Goal: Task Accomplishment & Management: Manage account settings

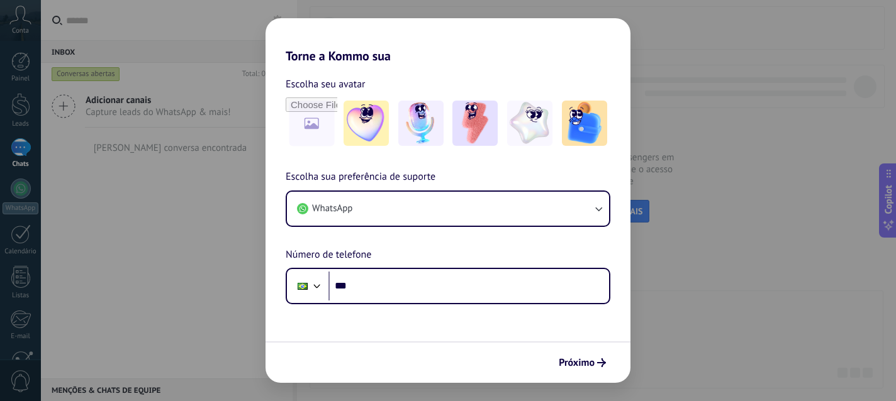
click at [587, 72] on div "Escolha seu avatar [PERSON_NAME] sua preferência de suporte WhatsApp Número de …" at bounding box center [447, 184] width 365 height 241
click at [592, 361] on span "Próximo" at bounding box center [576, 362] width 36 height 9
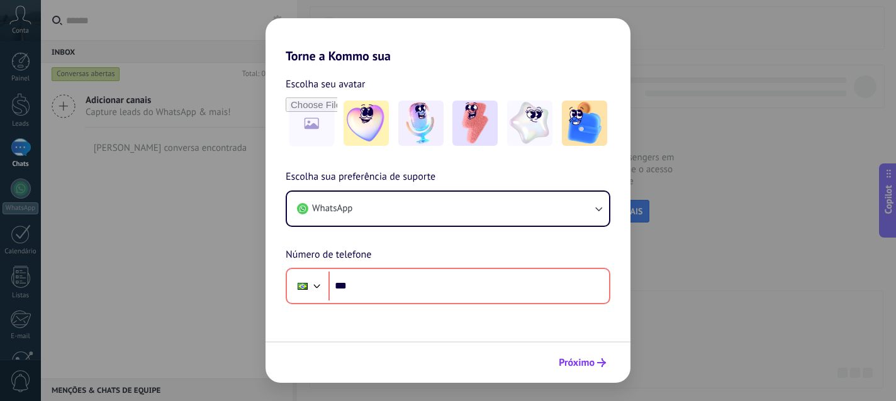
click at [592, 361] on span "Próximo" at bounding box center [576, 362] width 36 height 9
click at [538, 139] on img at bounding box center [529, 123] width 45 height 45
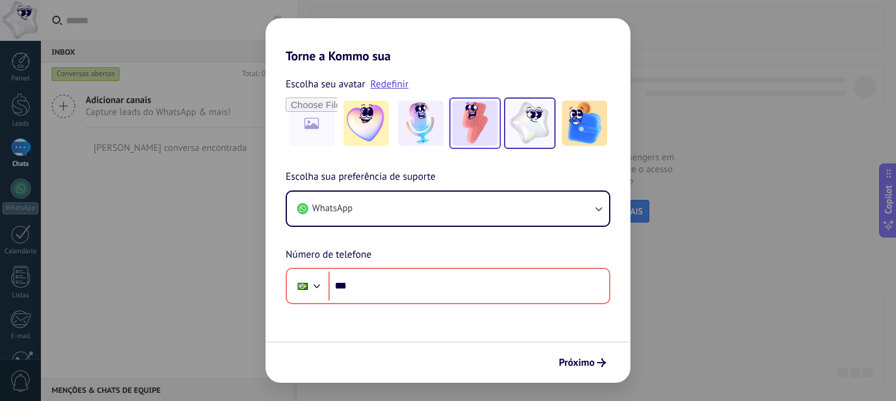
click at [472, 142] on img at bounding box center [474, 123] width 45 height 45
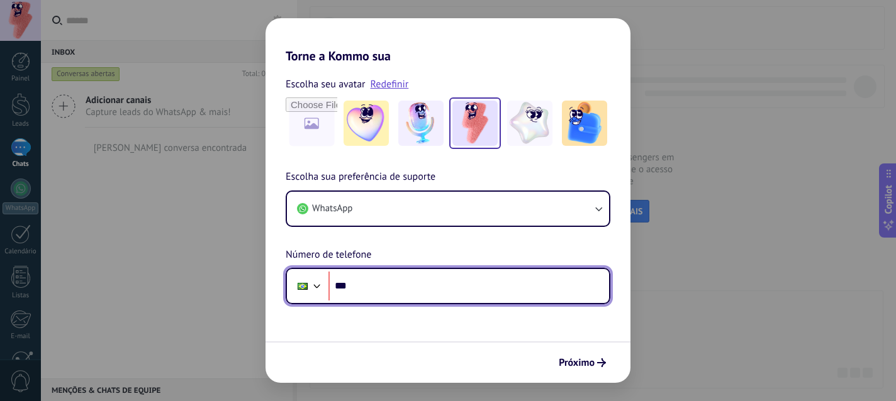
click at [434, 287] on input "***" at bounding box center [468, 286] width 280 height 29
type input "**********"
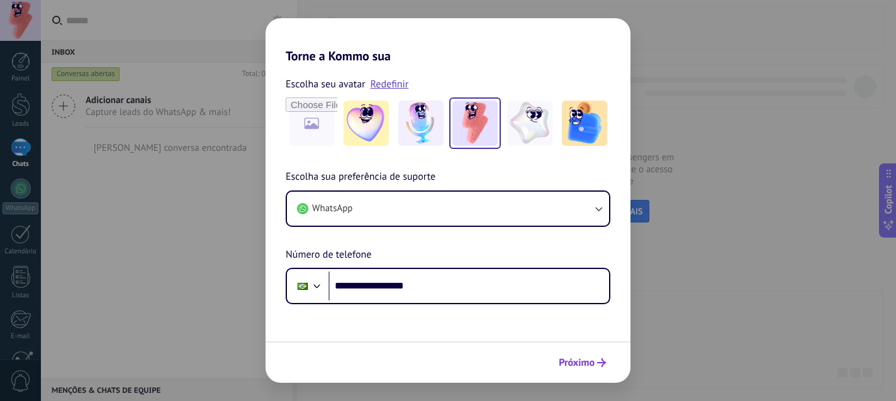
click at [569, 365] on span "Próximo" at bounding box center [576, 362] width 36 height 9
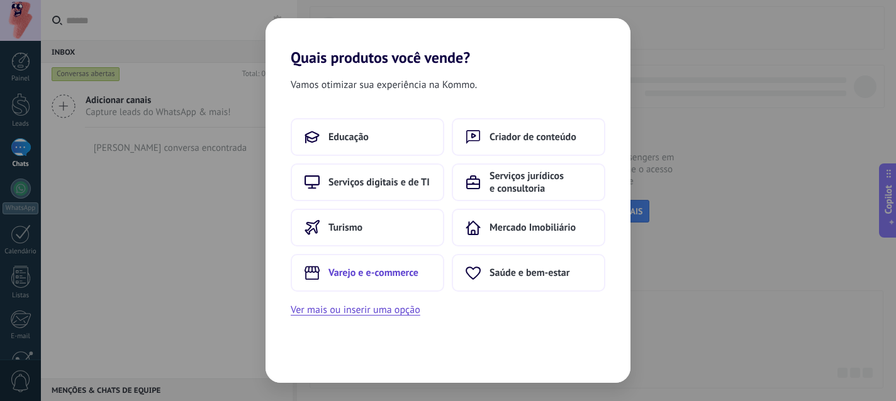
click at [406, 275] on span "Varejo e e-commerce" at bounding box center [373, 273] width 90 height 13
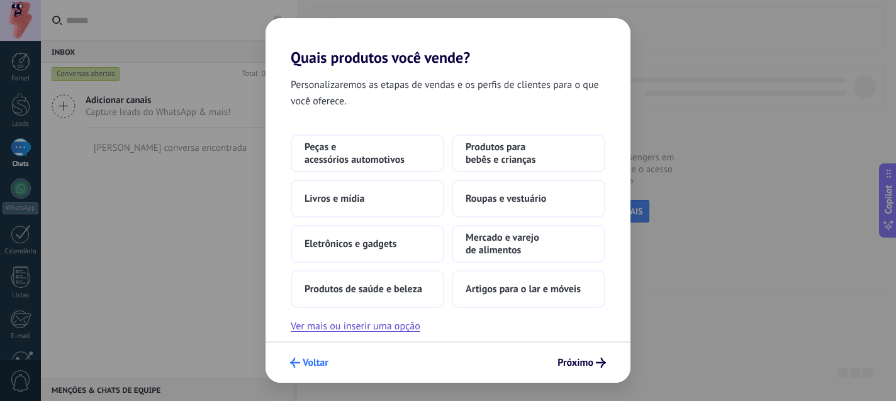
click at [316, 358] on span "Voltar" at bounding box center [316, 362] width 26 height 9
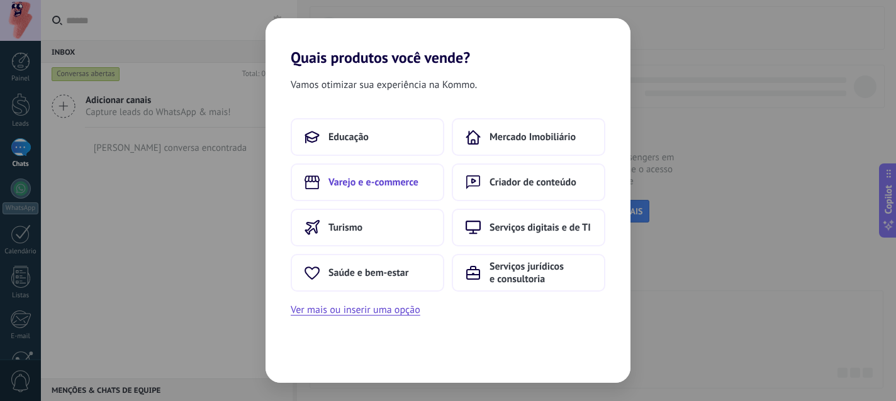
click at [414, 176] on span "Varejo e e-commerce" at bounding box center [373, 182] width 90 height 13
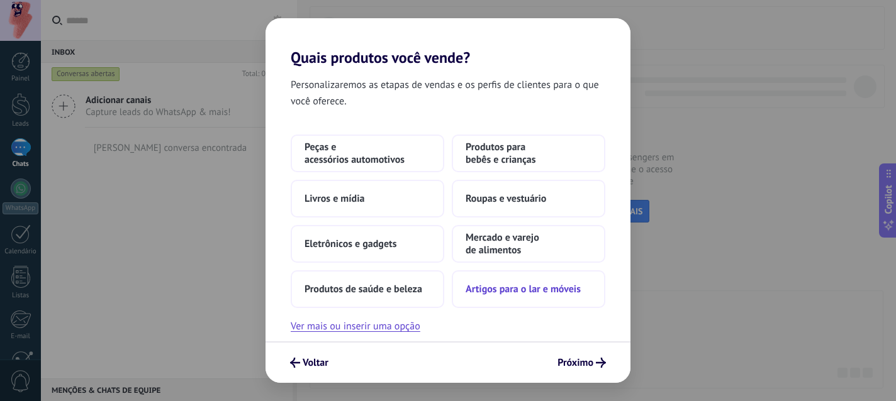
click at [501, 297] on button "Artigos para o lar e móveis" at bounding box center [528, 289] width 153 height 38
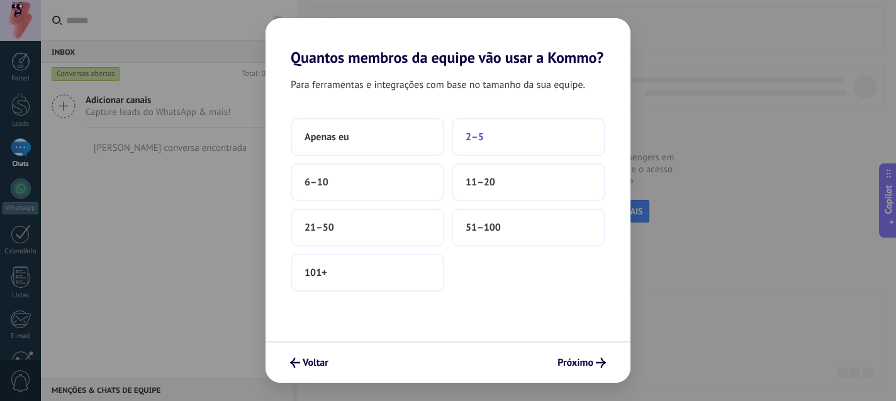
click at [491, 136] on button "2–5" at bounding box center [528, 137] width 153 height 38
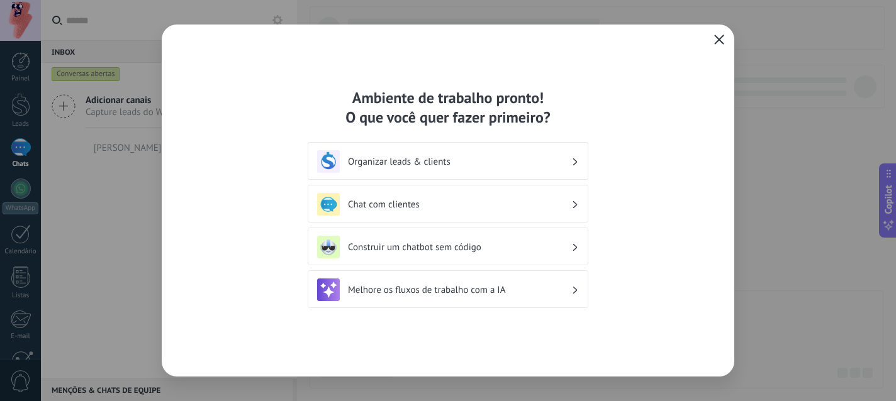
click at [715, 41] on icon "button" at bounding box center [719, 40] width 10 height 10
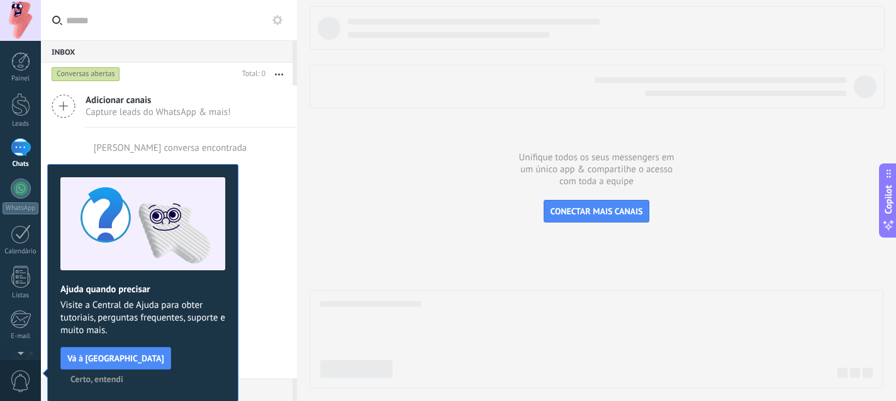
click at [129, 370] on button "Certo, entendi" at bounding box center [97, 379] width 64 height 19
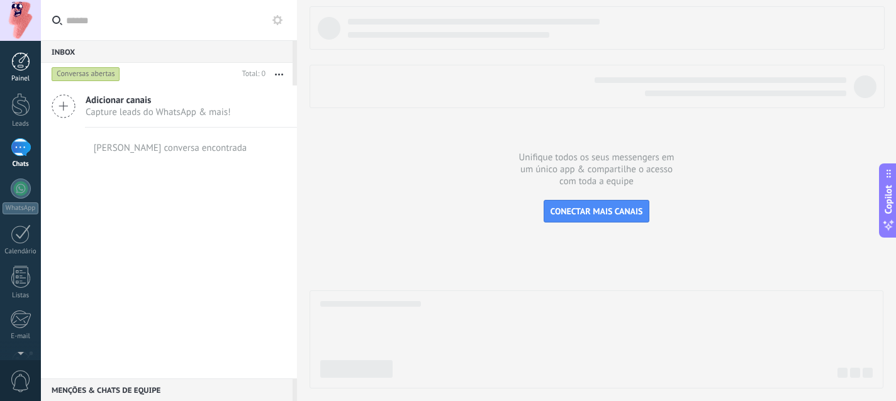
click at [19, 55] on div at bounding box center [20, 61] width 19 height 19
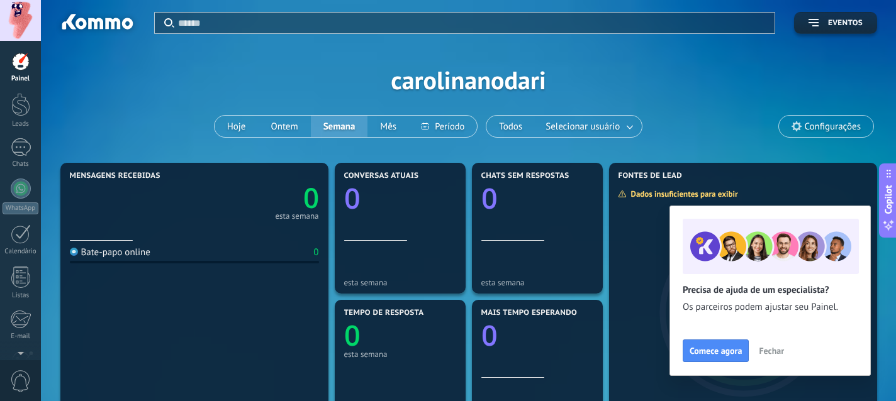
click at [780, 350] on span "Fechar" at bounding box center [770, 351] width 25 height 9
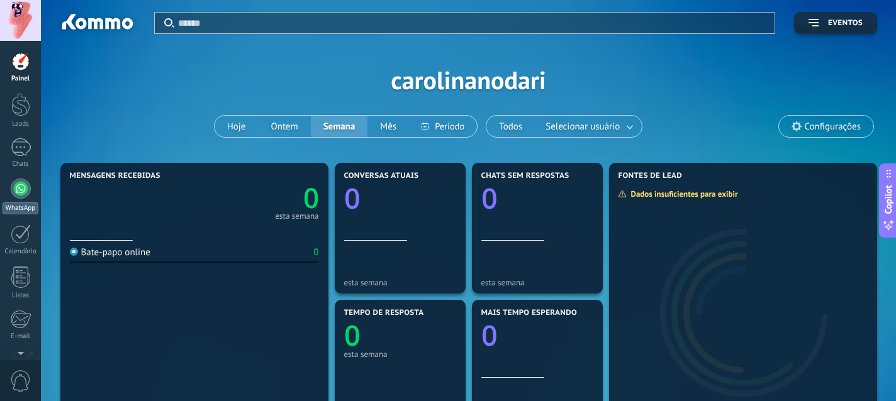
click at [16, 198] on link "WhatsApp" at bounding box center [20, 197] width 41 height 36
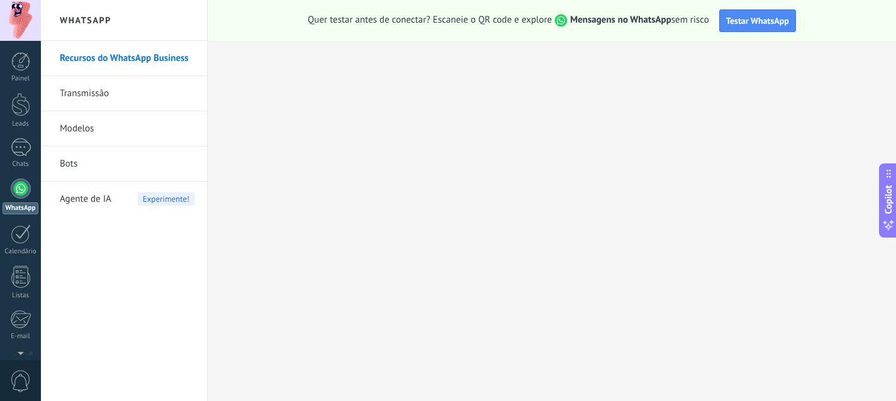
click at [108, 95] on link "Transmissão" at bounding box center [127, 93] width 135 height 35
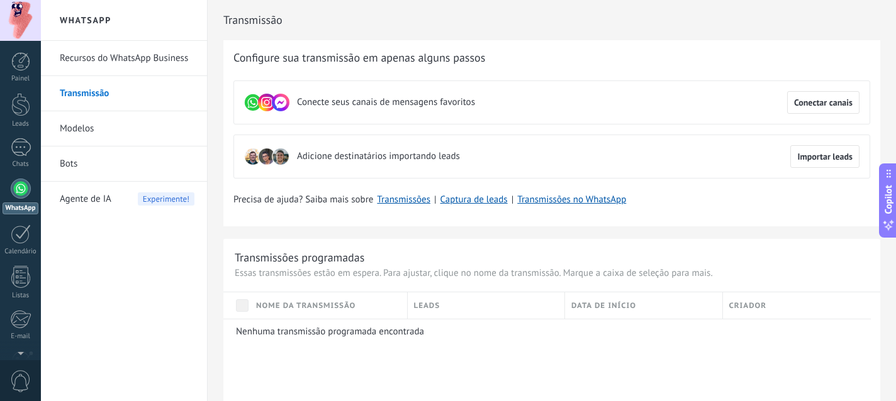
click at [111, 130] on link "Modelos" at bounding box center [127, 128] width 135 height 35
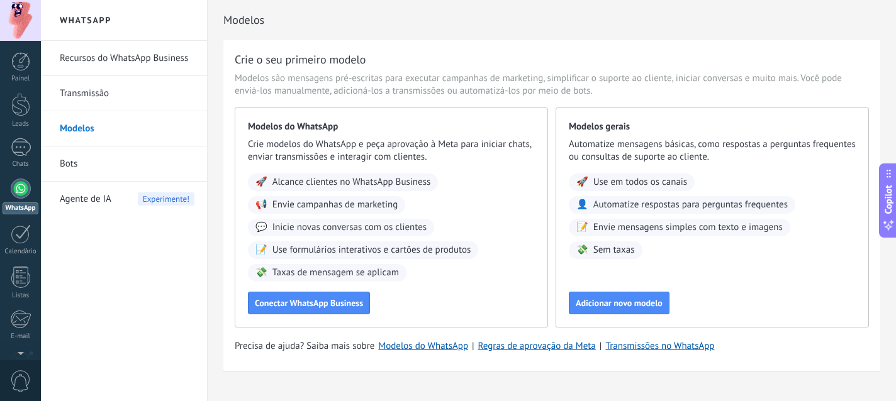
click at [118, 158] on link "Bots" at bounding box center [127, 164] width 135 height 35
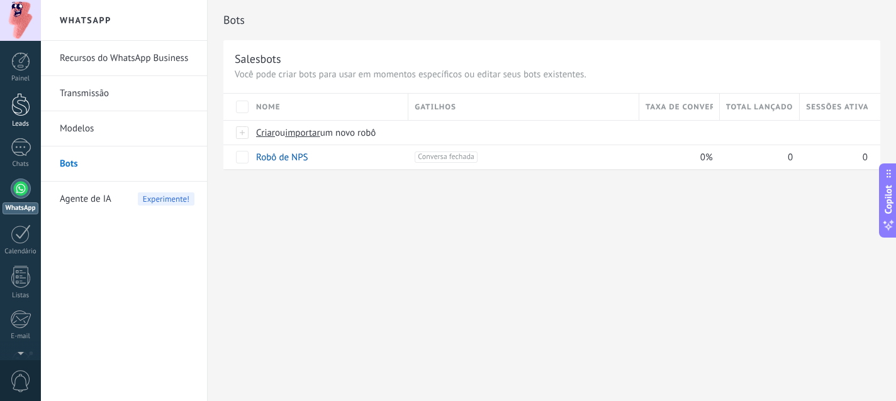
click at [21, 104] on div at bounding box center [20, 104] width 19 height 23
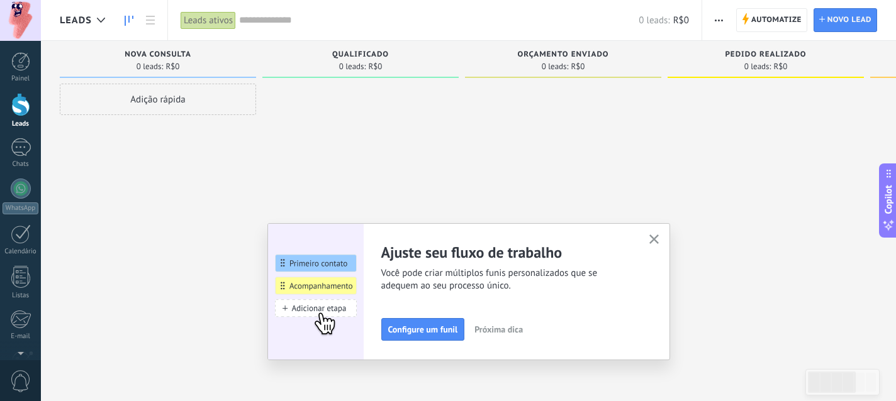
click at [654, 237] on icon "button" at bounding box center [653, 239] width 9 height 9
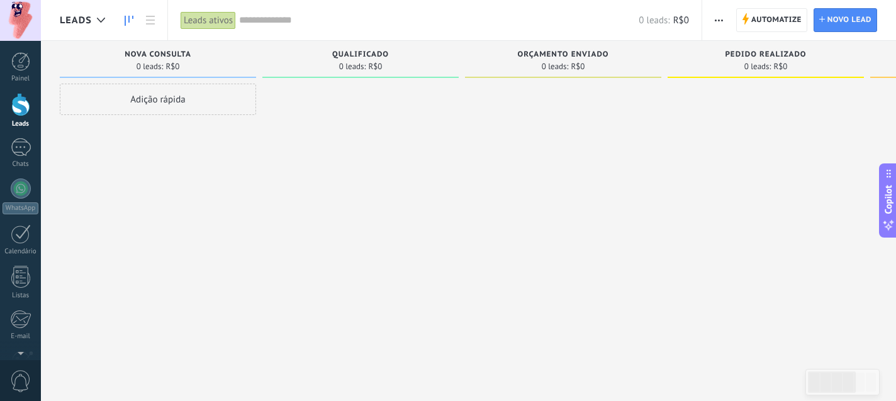
click at [138, 102] on div "Adição rápida" at bounding box center [158, 99] width 196 height 31
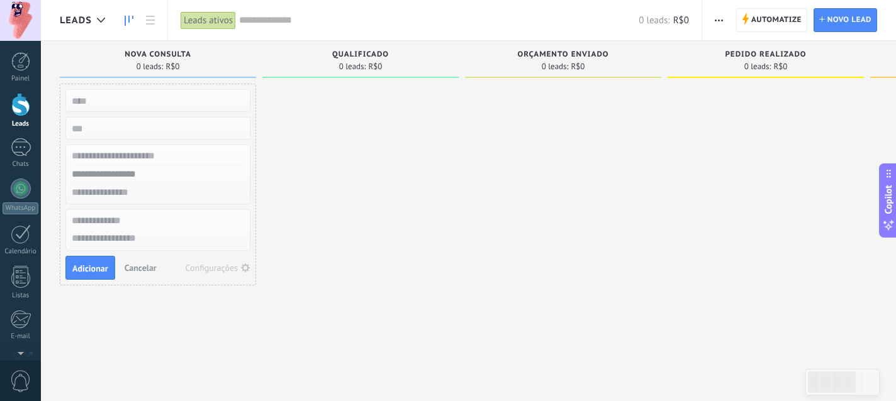
click at [143, 265] on span "Cancelar" at bounding box center [141, 267] width 32 height 11
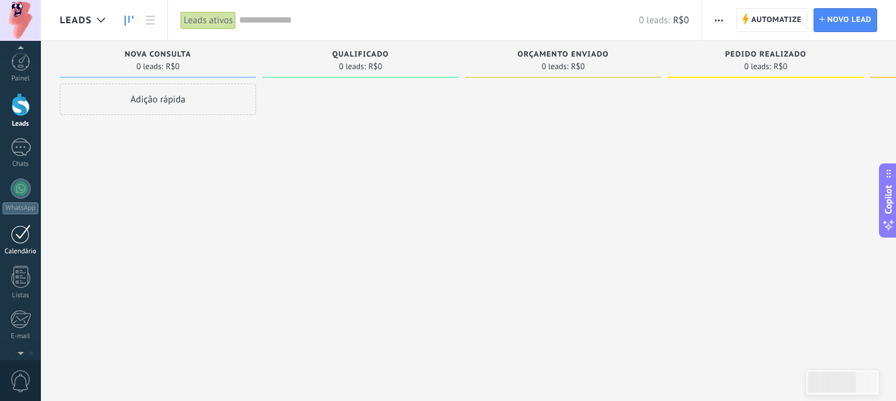
scroll to position [122, 0]
click at [14, 286] on div at bounding box center [20, 281] width 21 height 22
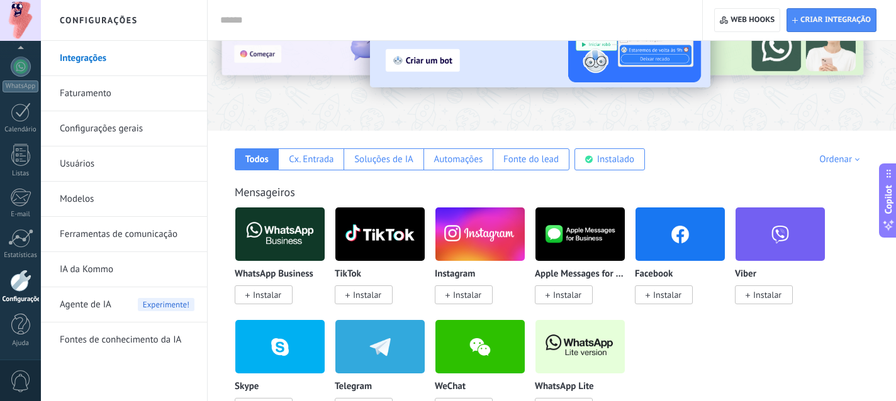
scroll to position [153, 0]
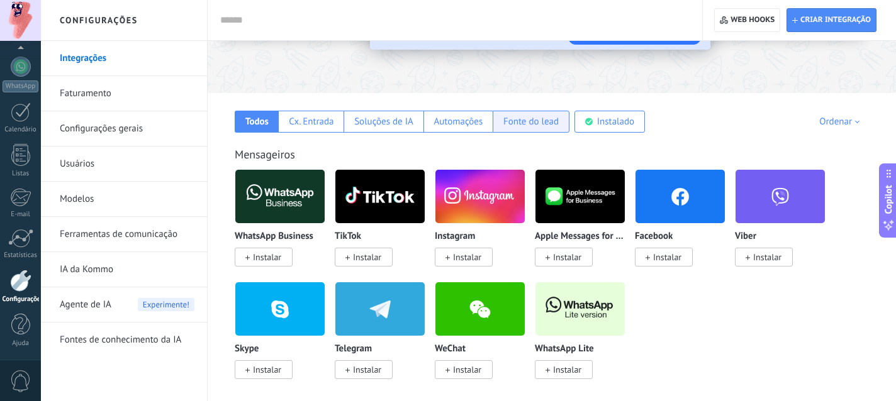
click at [547, 123] on div "Fonte do lead" at bounding box center [530, 122] width 55 height 12
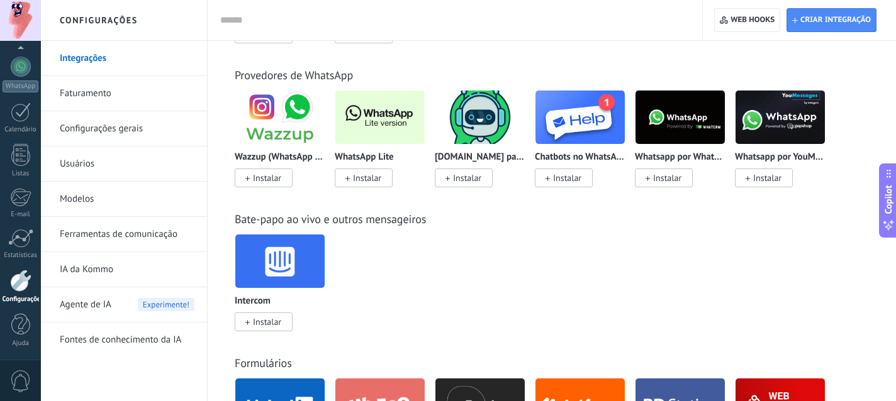
scroll to position [0, 0]
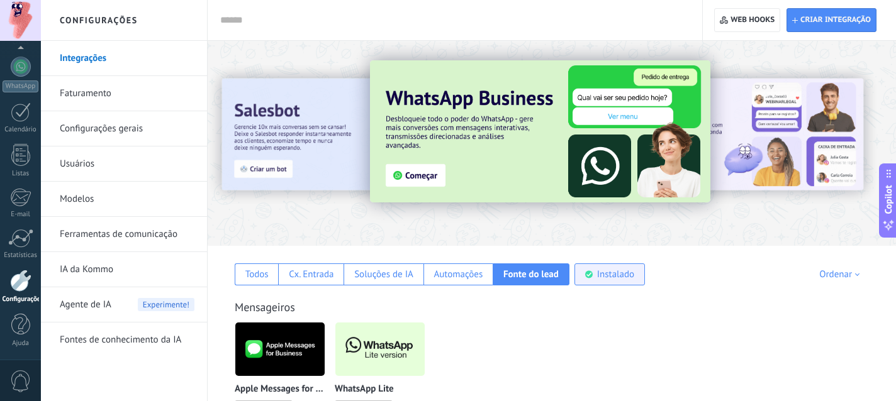
click at [612, 272] on div "Instalado" at bounding box center [615, 275] width 37 height 12
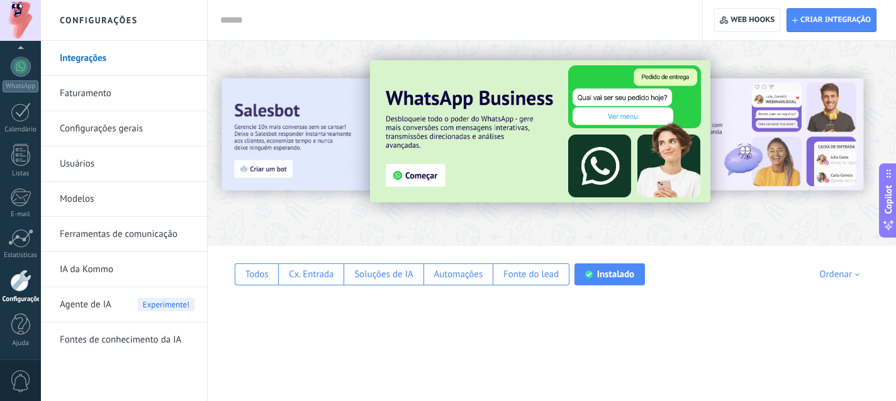
click at [101, 158] on link "Usuários" at bounding box center [127, 164] width 135 height 35
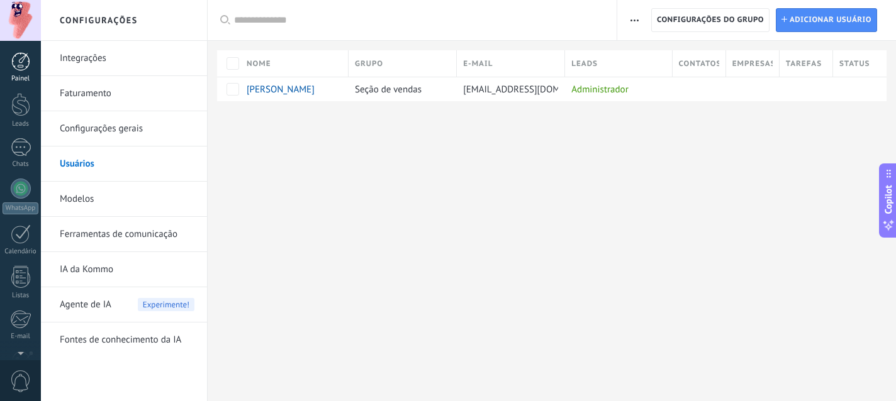
click at [22, 69] on div at bounding box center [20, 61] width 19 height 19
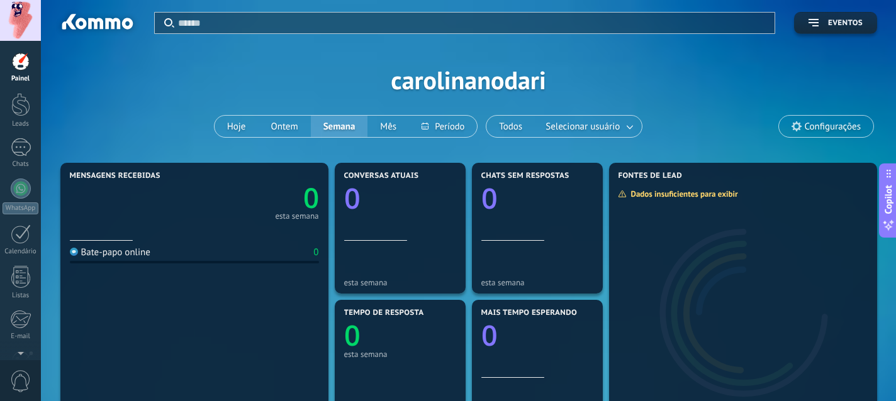
click at [483, 88] on div "Aplicar Eventos carolinanodari Hoje Ontem Semana Mês Todos Selecionar usuário C…" at bounding box center [468, 80] width 817 height 160
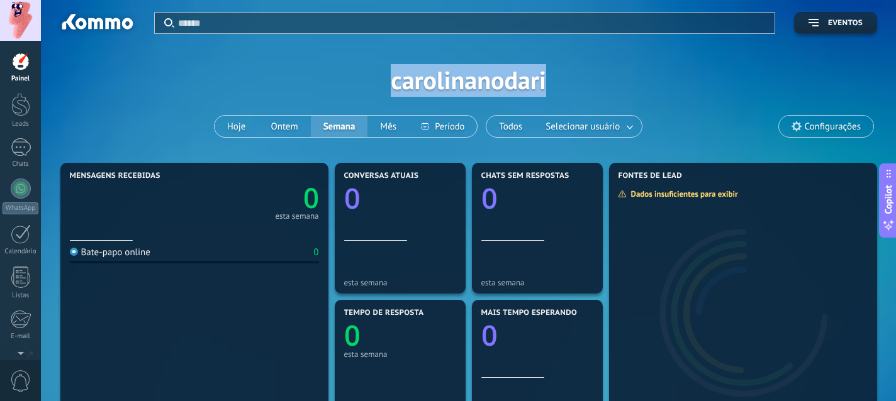
click at [483, 88] on div "Aplicar Eventos carolinanodari Hoje Ontem Semana Mês Todos Selecionar usuário C…" at bounding box center [468, 80] width 817 height 160
click at [547, 87] on div "Aplicar Eventos carolinanodari Hoje Ontem Semana Mês Todos Selecionar usuário C…" at bounding box center [468, 80] width 817 height 160
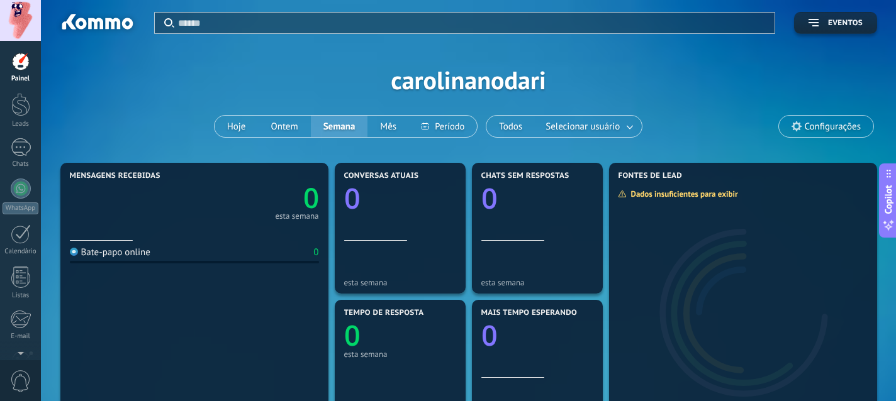
click at [800, 124] on icon at bounding box center [796, 126] width 10 height 10
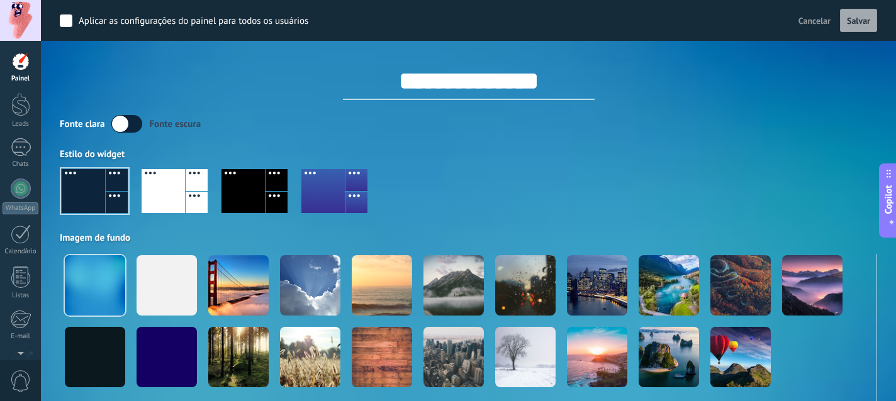
click at [469, 79] on input "**********" at bounding box center [469, 81] width 252 height 38
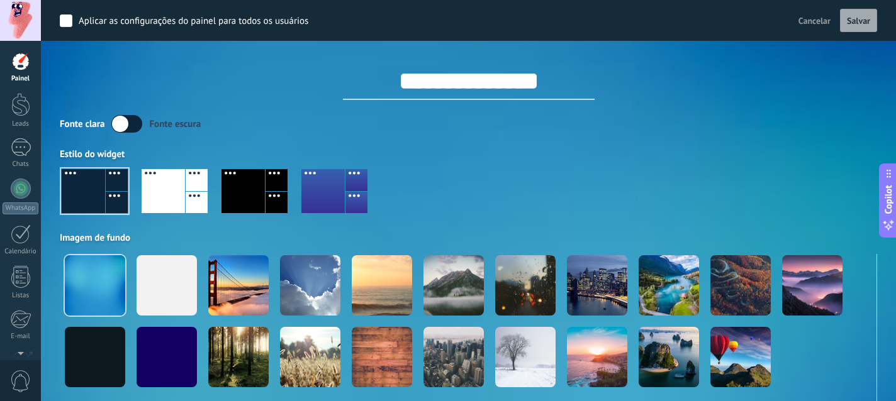
click at [469, 79] on input "**********" at bounding box center [469, 81] width 252 height 38
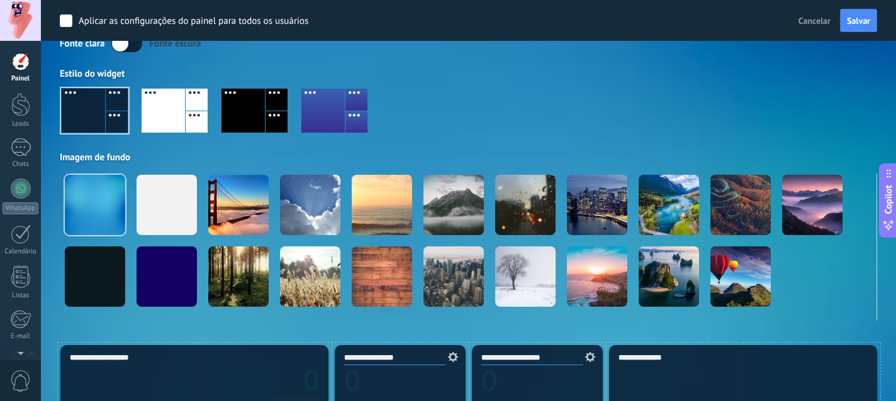
scroll to position [84, 0]
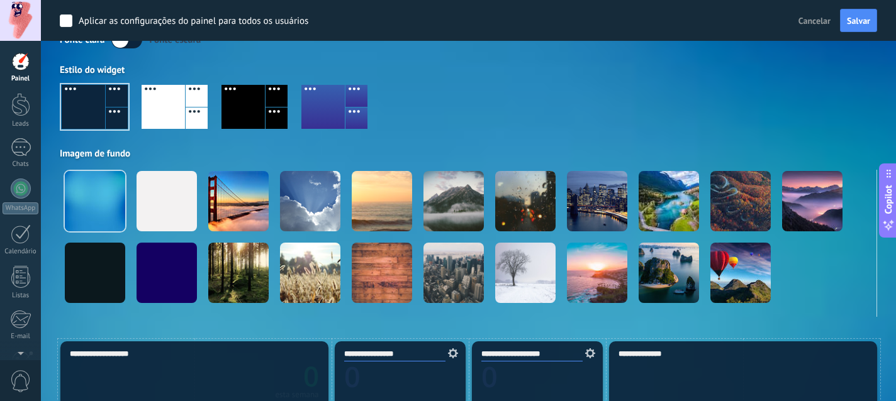
type input "**********"
click at [249, 121] on div at bounding box center [242, 107] width 43 height 44
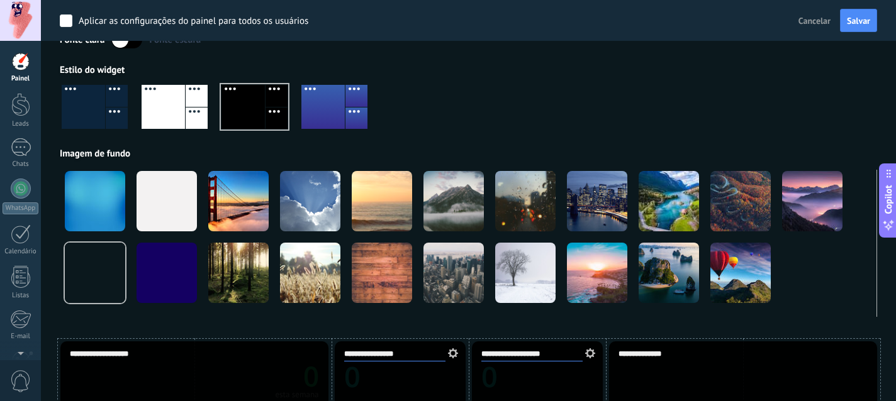
scroll to position [0, 0]
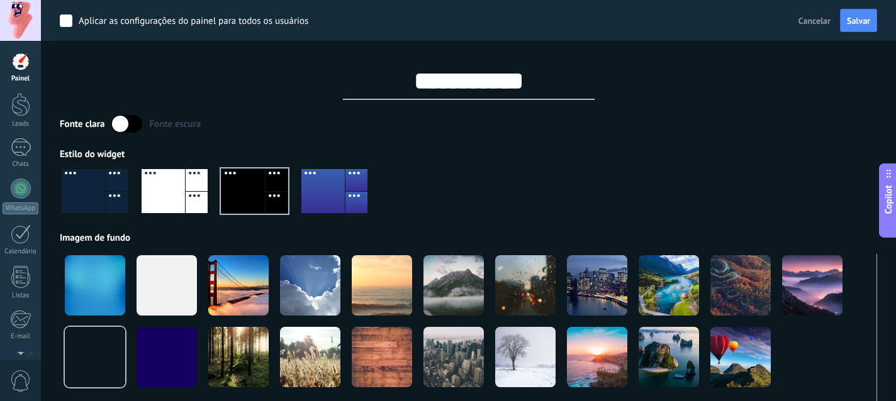
click at [172, 186] on div at bounding box center [163, 191] width 43 height 44
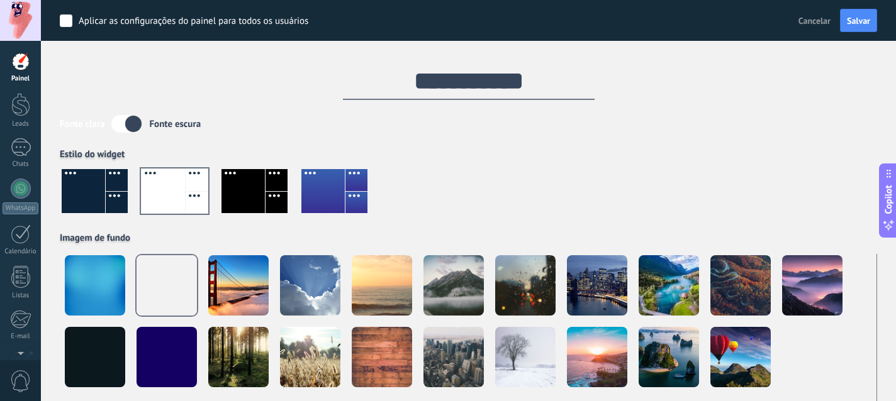
click at [119, 130] on label at bounding box center [126, 124] width 31 height 18
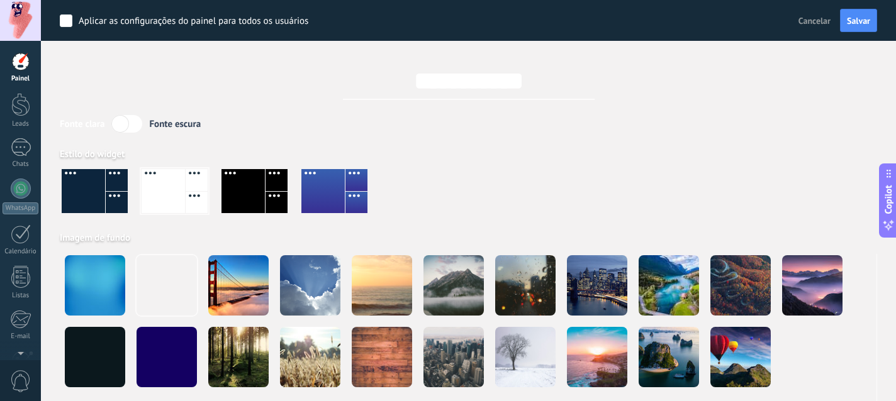
click at [140, 123] on label at bounding box center [126, 124] width 31 height 18
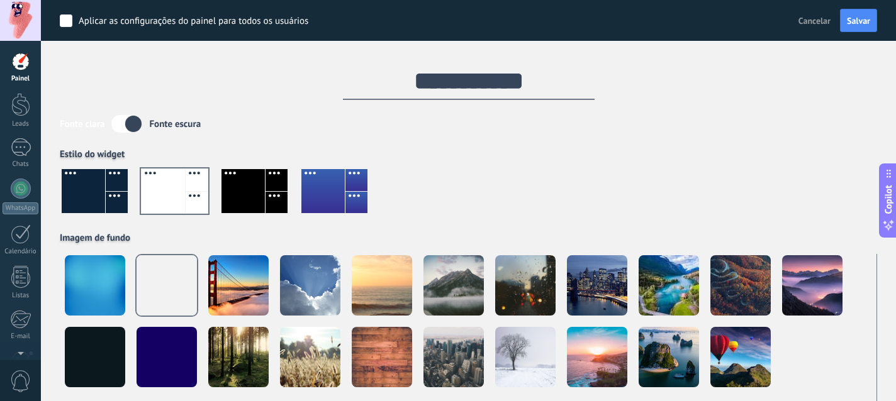
click at [128, 122] on label at bounding box center [126, 124] width 31 height 18
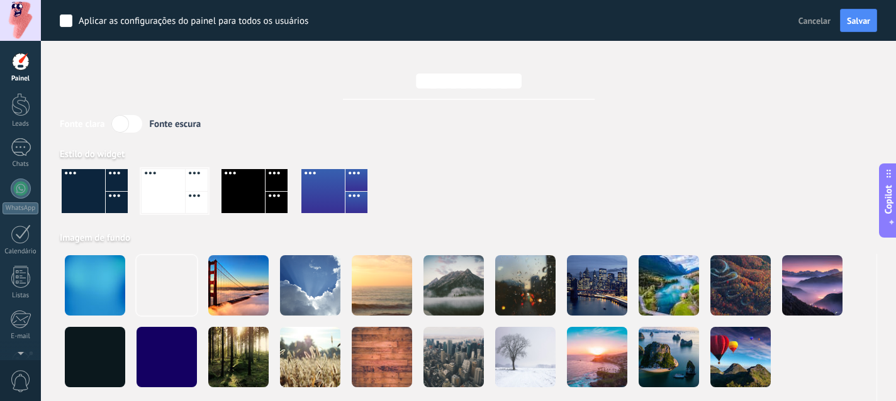
click at [230, 180] on div at bounding box center [242, 191] width 43 height 44
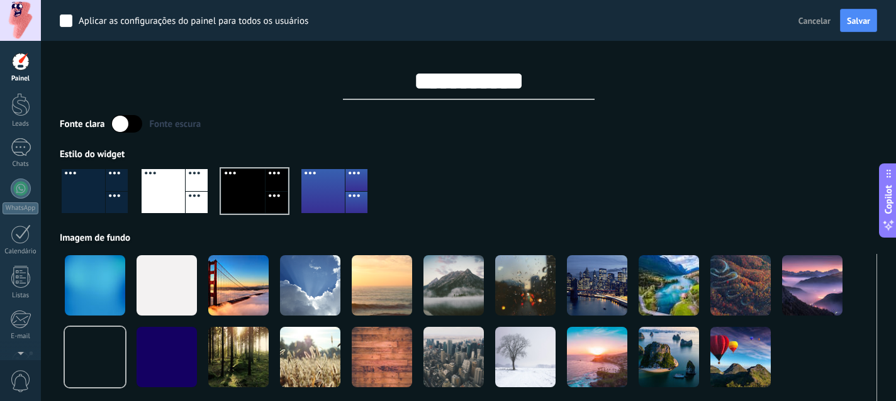
click at [160, 192] on div at bounding box center [163, 191] width 43 height 44
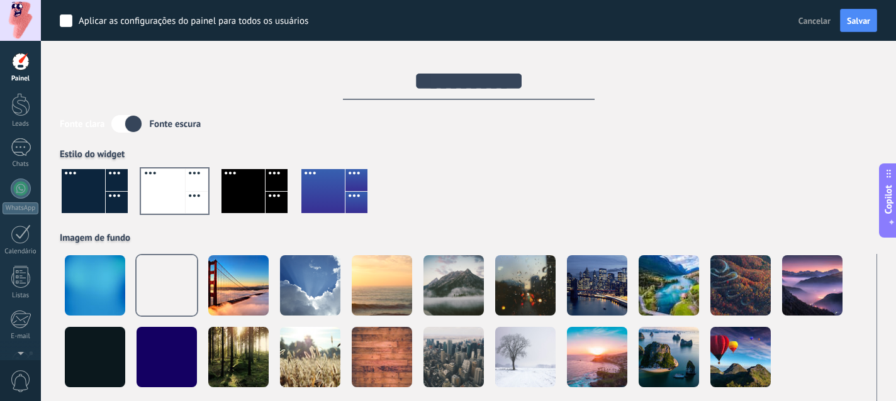
click at [124, 121] on label at bounding box center [126, 124] width 31 height 18
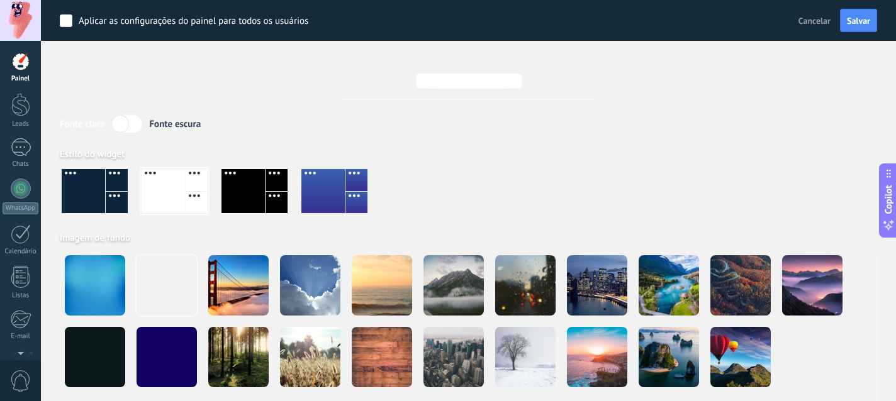
click at [146, 126] on div "Fonte clara Fonte escura" at bounding box center [468, 124] width 817 height 18
click at [127, 131] on label at bounding box center [126, 124] width 31 height 18
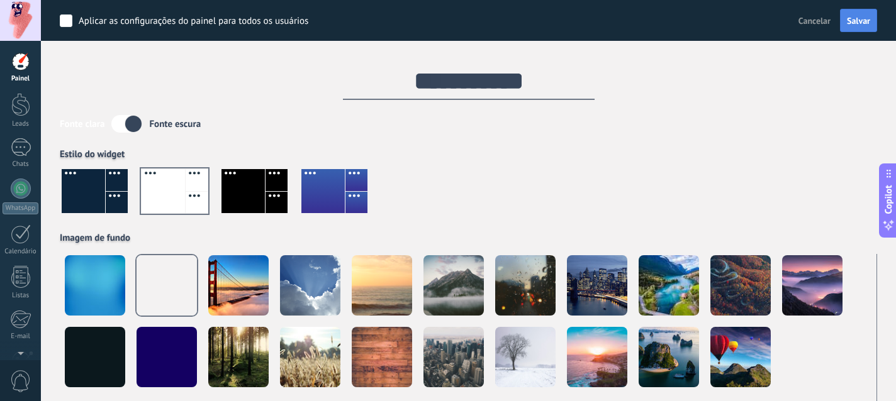
click at [853, 25] on span "Salvar" at bounding box center [858, 20] width 23 height 9
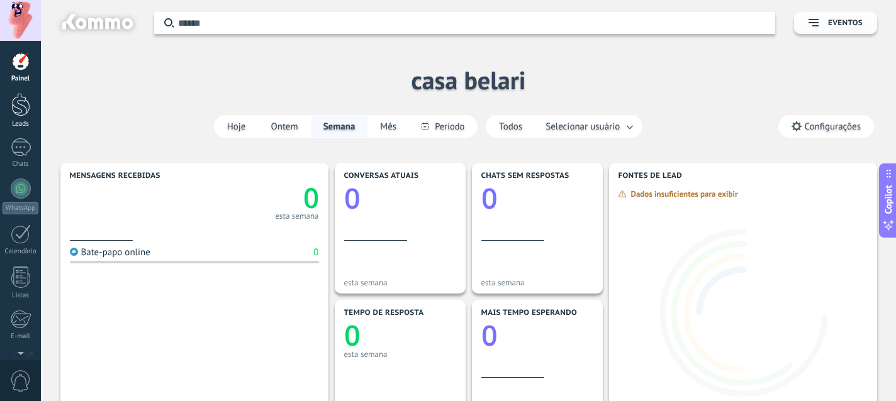
click at [21, 97] on div at bounding box center [20, 104] width 19 height 23
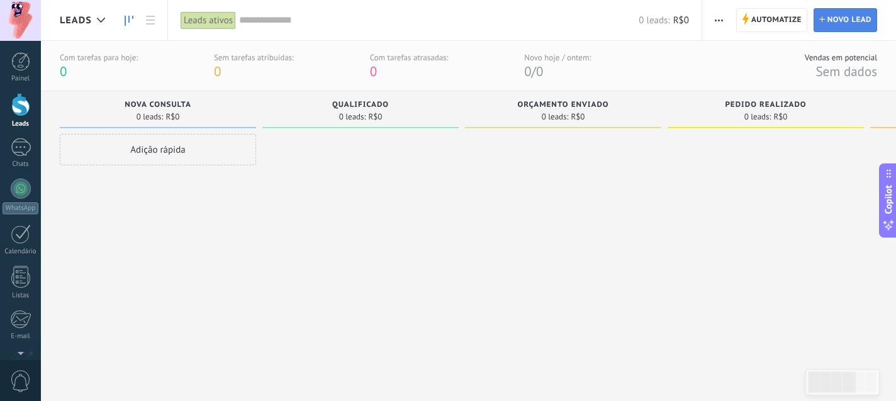
click at [828, 27] on span "Novo lead" at bounding box center [849, 20] width 44 height 23
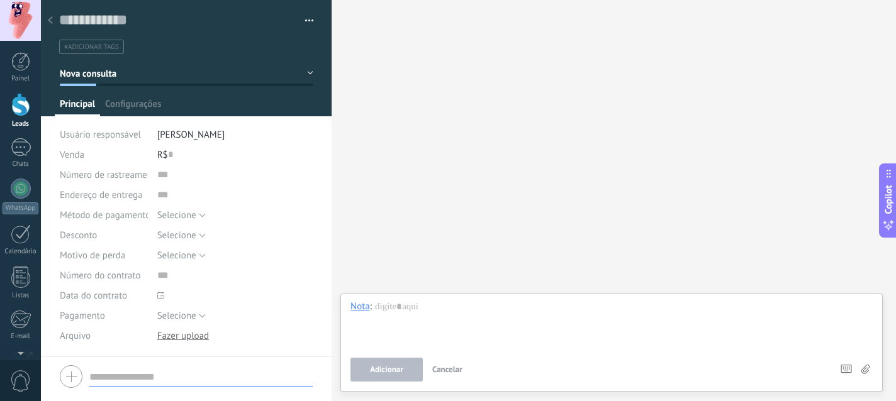
click at [52, 18] on use at bounding box center [50, 20] width 5 height 8
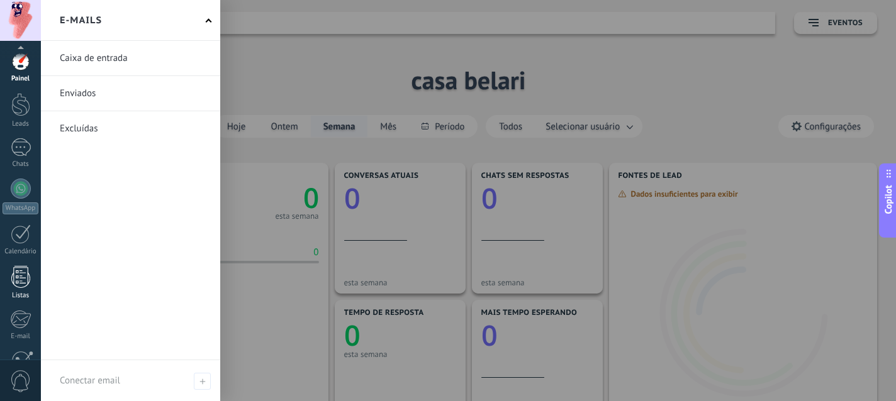
scroll to position [122, 0]
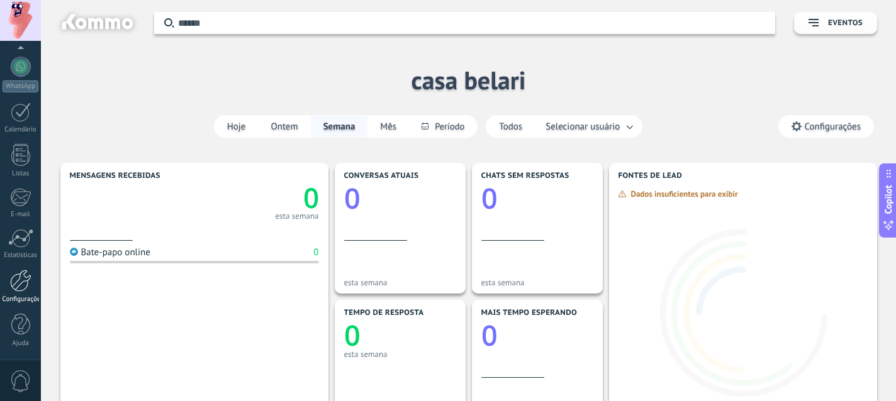
click at [15, 280] on div at bounding box center [20, 281] width 21 height 22
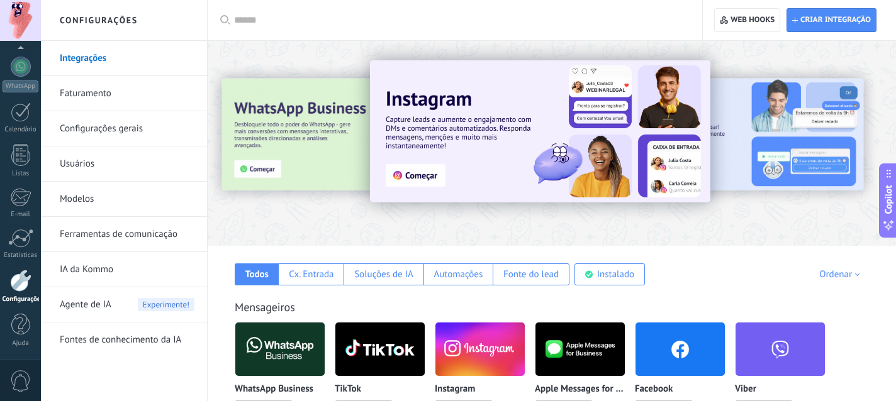
click at [99, 91] on link "Faturamento" at bounding box center [127, 93] width 135 height 35
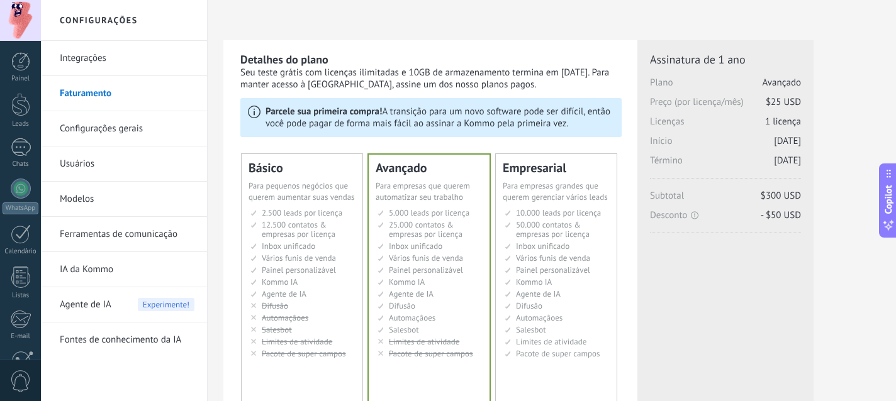
click at [319, 236] on span "12.500 contatos & empresas por licença" at bounding box center [299, 229] width 74 height 20
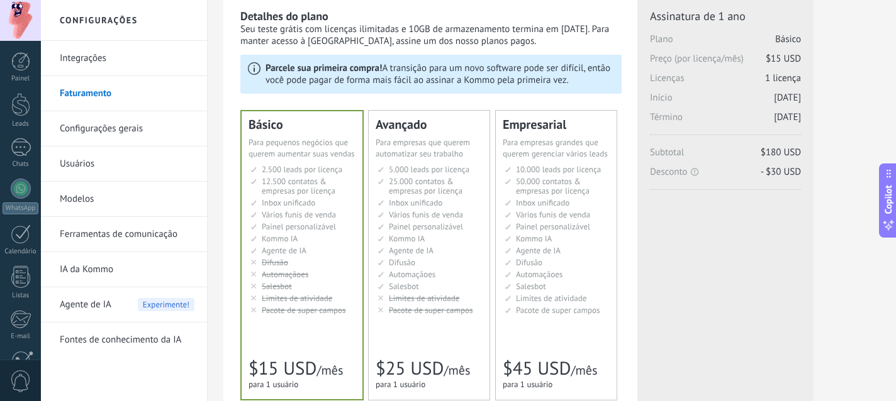
scroll to position [45, 0]
click at [426, 264] on li "Рассылки Broadcasting Difusión Google Analytics和网站集成 Difusão Penyiaran Toplu Me…" at bounding box center [429, 261] width 105 height 9
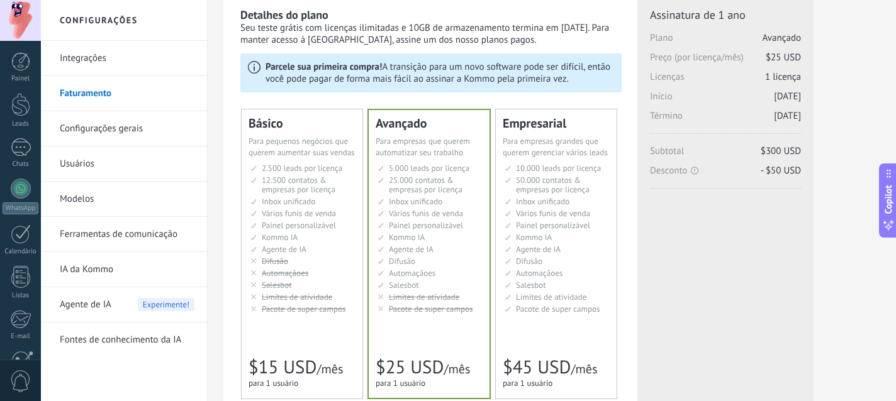
click at [338, 260] on li "Рассылки Broadcasting Difusión Google Analytics和网站集成 Difusão Penyiaran Toplu Me…" at bounding box center [302, 261] width 105 height 9
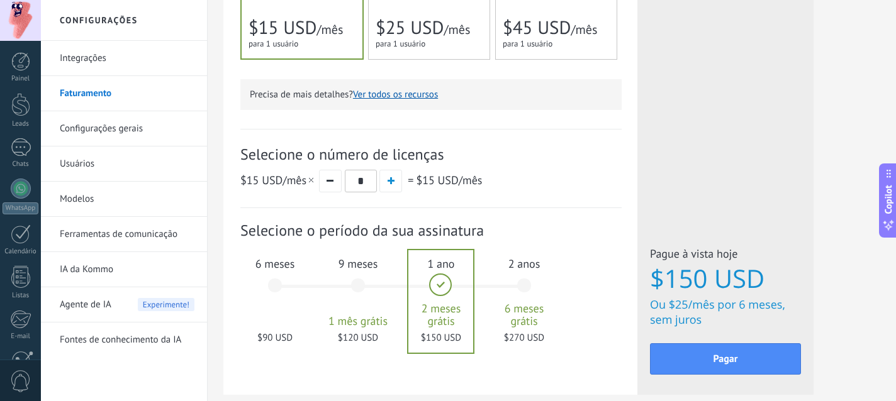
scroll to position [453, 0]
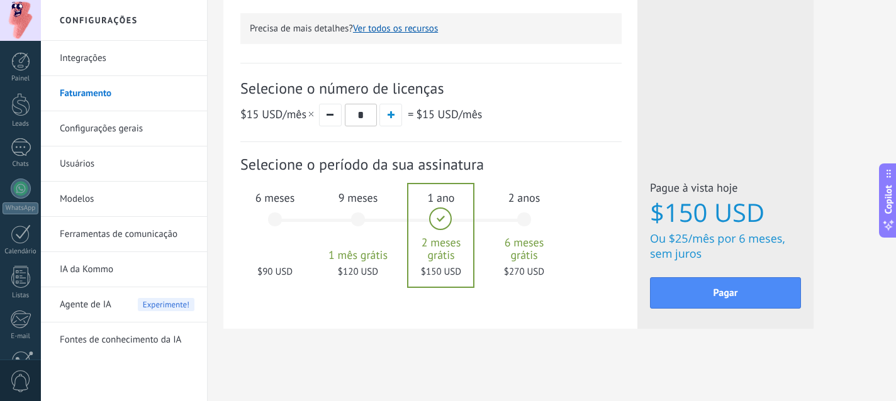
click at [275, 223] on div "6 meses $90 USD" at bounding box center [275, 225] width 68 height 89
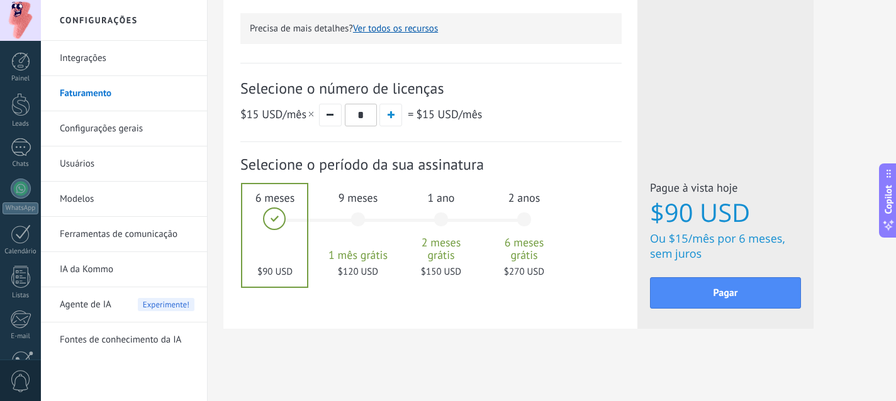
click at [357, 226] on div "9 meses 1 mês grátis $120 USD" at bounding box center [358, 225] width 68 height 89
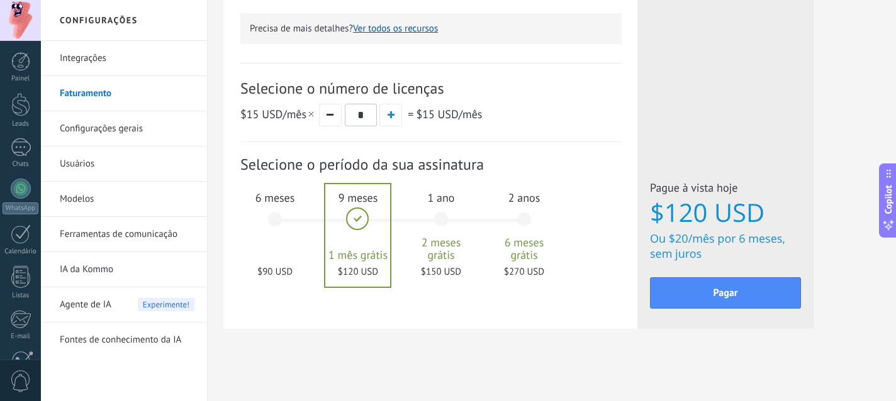
click at [435, 224] on div "1 ano 2 meses grátis $150 USD" at bounding box center [441, 225] width 68 height 89
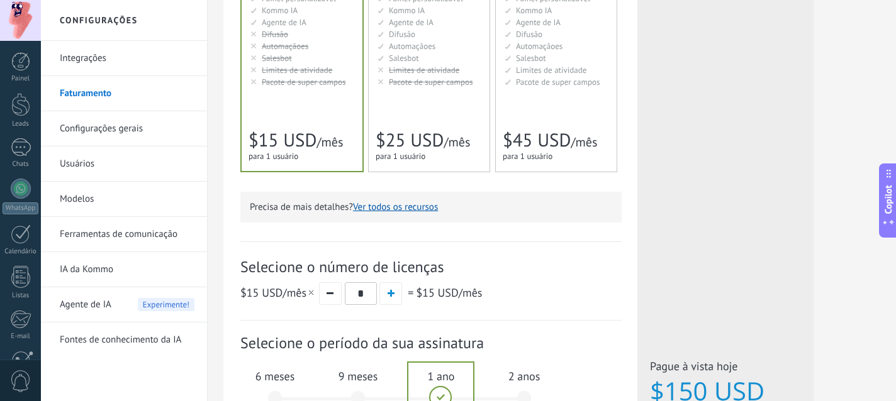
scroll to position [0, 0]
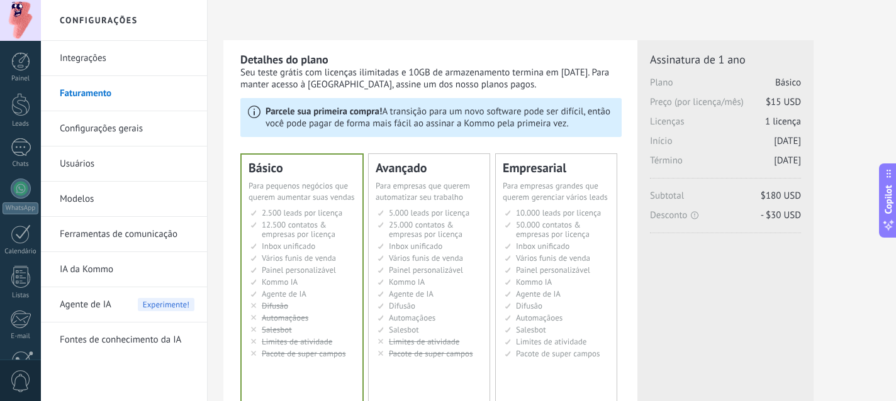
click at [588, 255] on span "Vários funis de venda" at bounding box center [553, 258] width 74 height 11
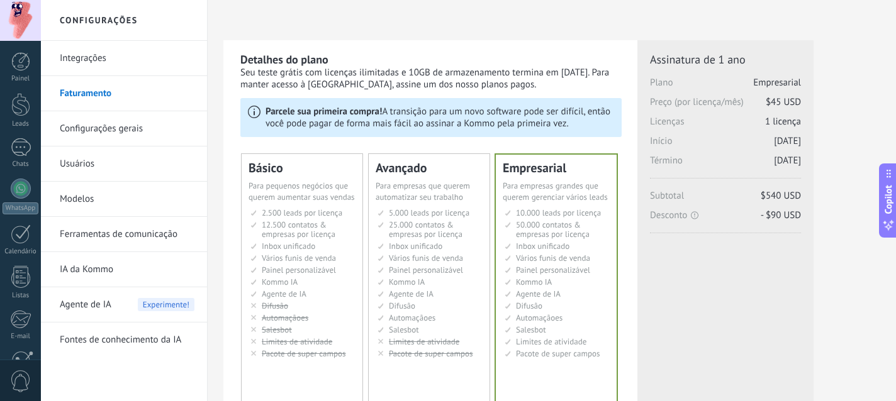
click at [291, 218] on span "2.500 leads por licença" at bounding box center [302, 213] width 81 height 11
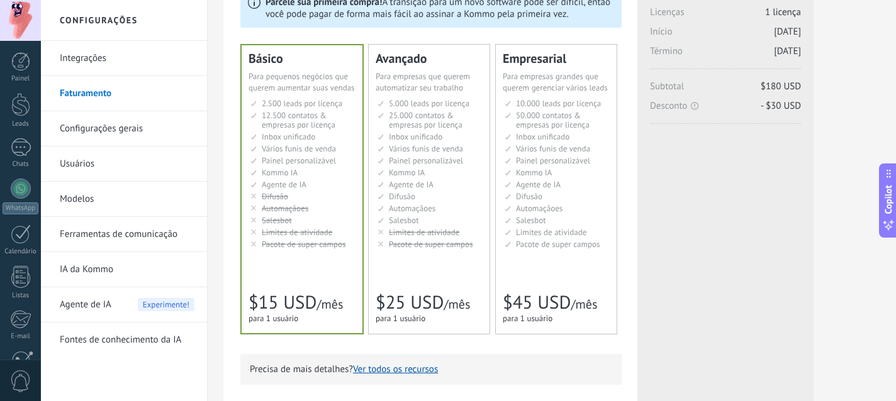
scroll to position [111, 0]
click at [415, 200] on li "Рассылки Broadcasting Difusión Google Analytics和网站集成 Difusão Penyiaran Toplu Me…" at bounding box center [429, 195] width 105 height 9
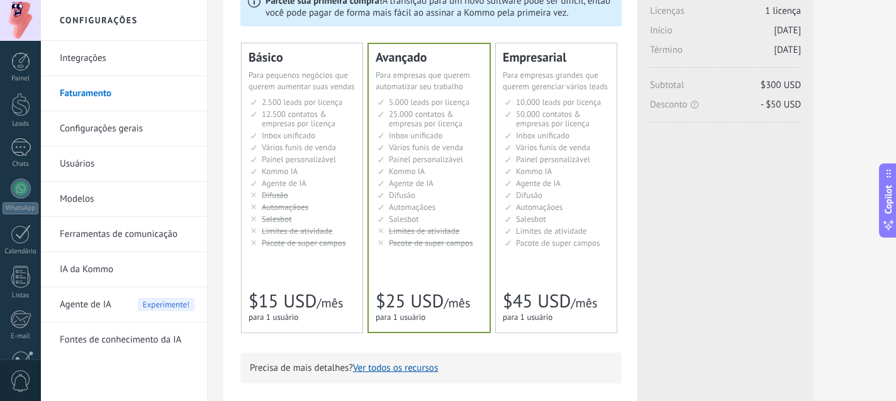
click at [330, 198] on li "Рассылки Broadcasting Difusión Google Analytics和网站集成 Difusão Penyiaran Toplu Me…" at bounding box center [302, 195] width 105 height 9
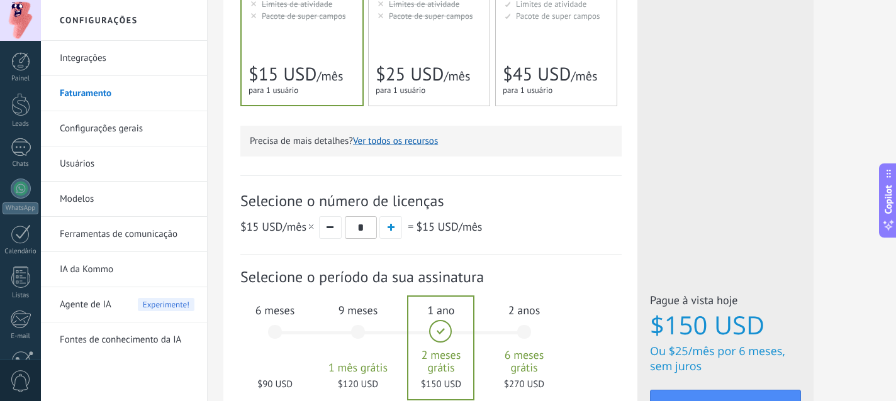
scroll to position [341, 0]
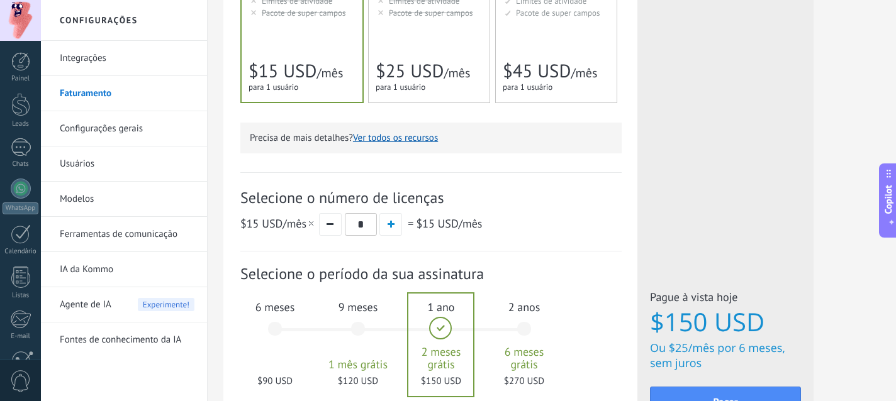
click at [404, 142] on button "Ver todos os recursos" at bounding box center [395, 138] width 85 height 12
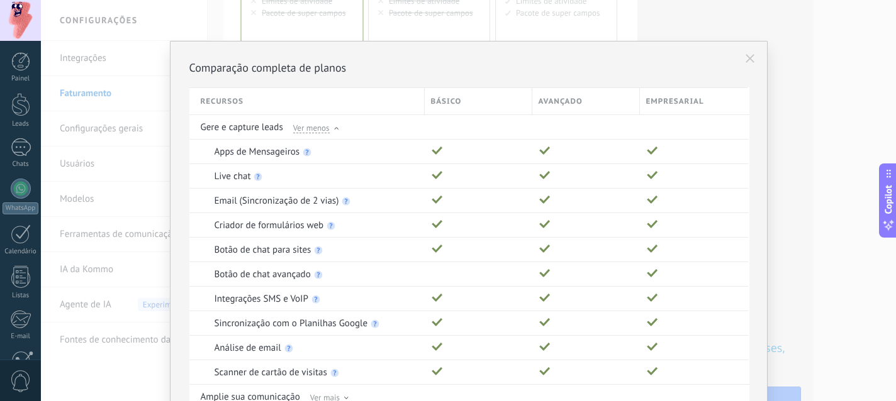
click at [750, 61] on use at bounding box center [749, 58] width 9 height 9
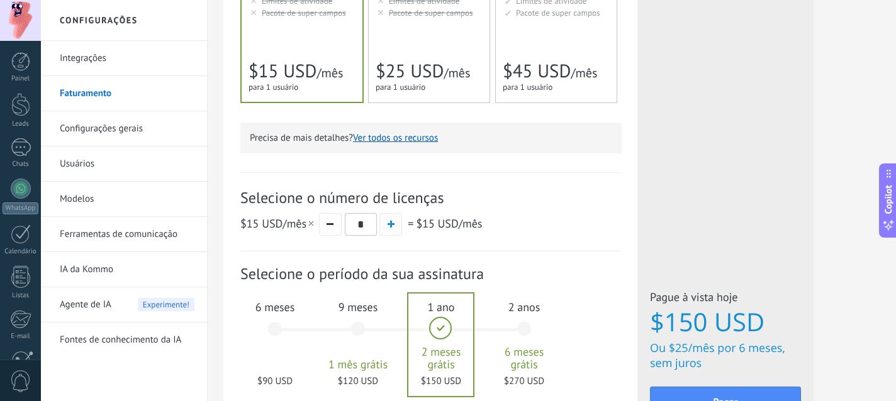
click at [388, 228] on span "button" at bounding box center [390, 224] width 7 height 7
click at [330, 230] on button "button" at bounding box center [330, 224] width 23 height 23
click at [389, 226] on span "button" at bounding box center [390, 224] width 7 height 7
click at [331, 225] on span "button" at bounding box center [329, 224] width 7 height 2
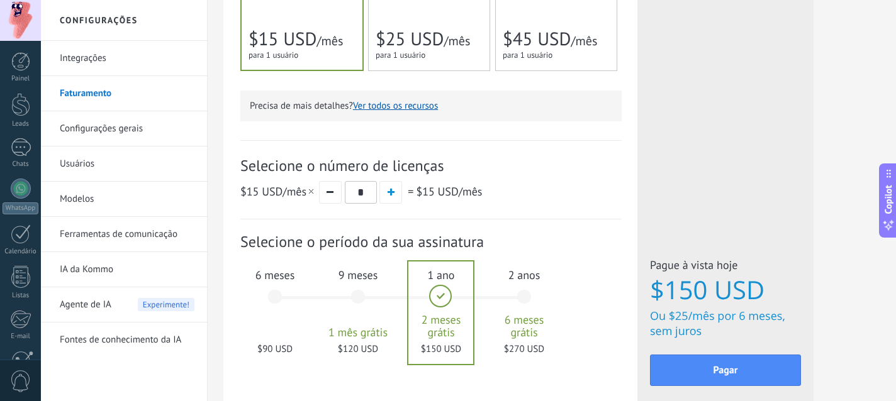
scroll to position [392, 0]
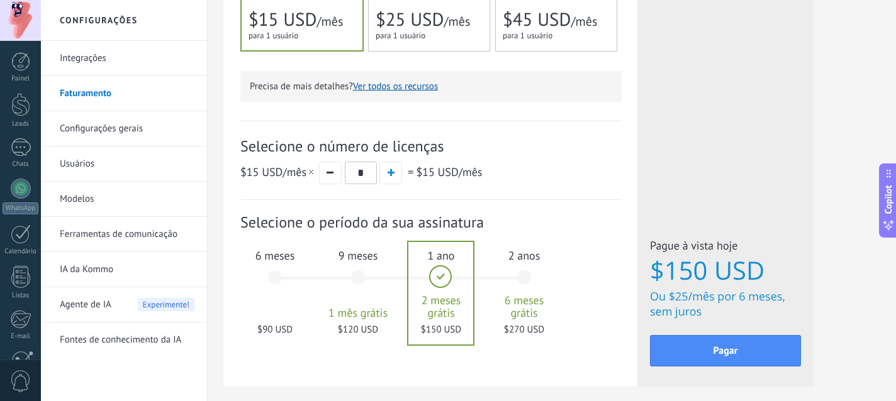
click at [268, 263] on span "6 meses" at bounding box center [275, 255] width 68 height 14
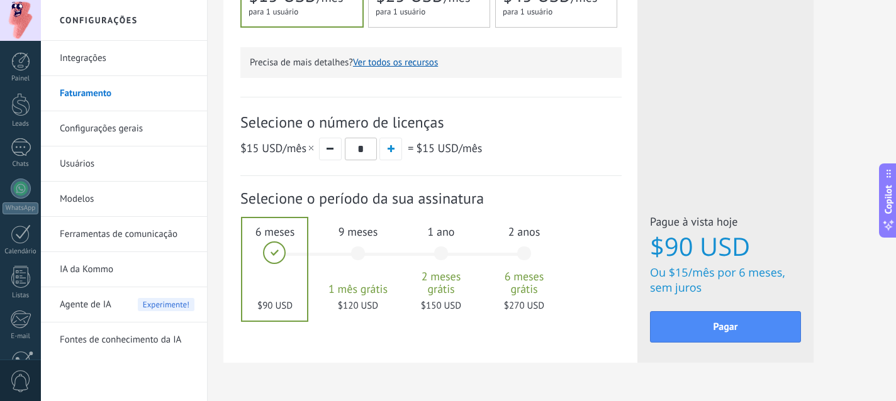
scroll to position [433, 0]
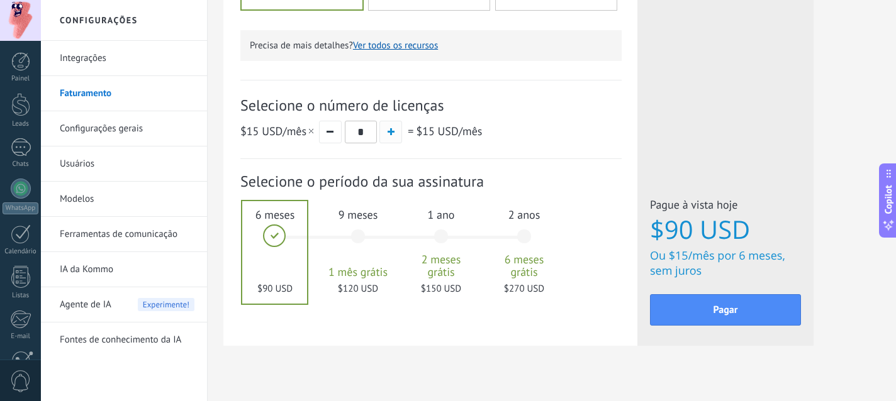
click at [389, 135] on span "button" at bounding box center [390, 131] width 7 height 7
click at [394, 135] on span "button" at bounding box center [390, 131] width 7 height 7
click at [329, 133] on button "button" at bounding box center [330, 132] width 23 height 23
type input "*"
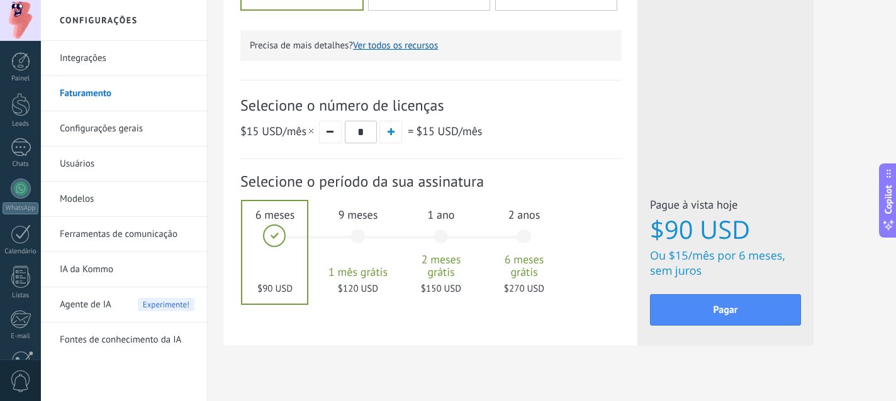
click at [396, 157] on div "Selecione o número de licenças $15 USD /mês * = $15 USD /mês" at bounding box center [430, 119] width 381 height 79
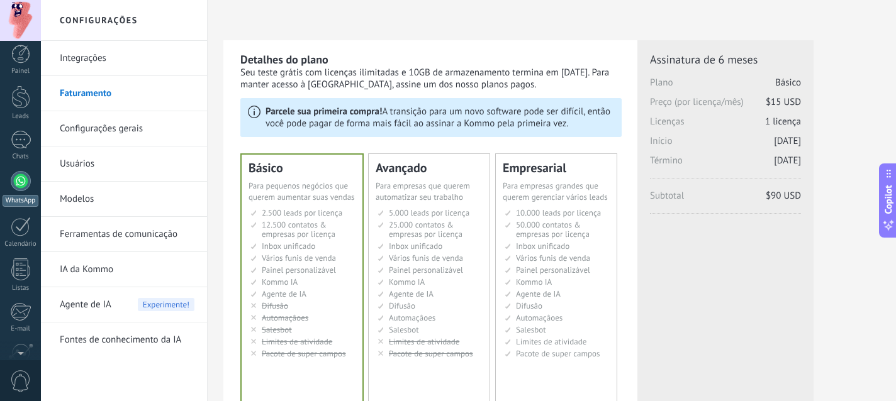
scroll to position [0, 0]
click at [12, 184] on div at bounding box center [21, 189] width 20 height 20
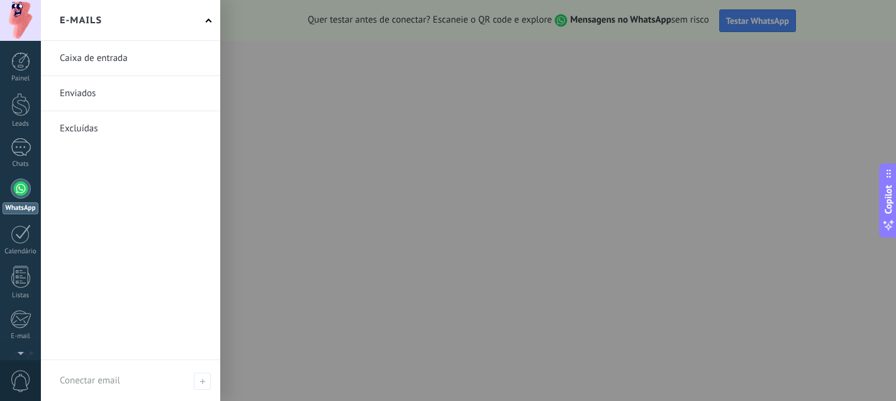
click at [126, 63] on link at bounding box center [130, 58] width 179 height 35
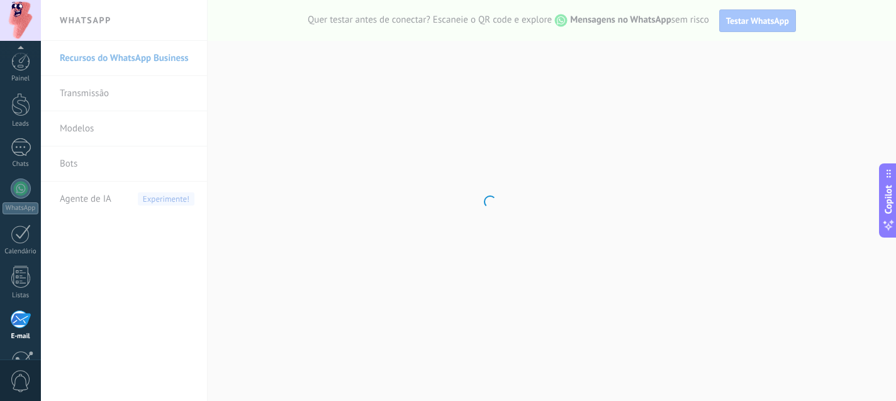
scroll to position [122, 0]
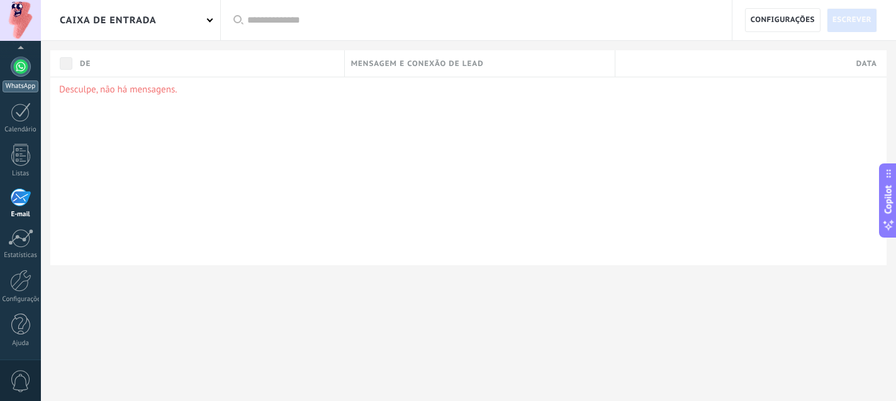
click at [21, 75] on div at bounding box center [21, 67] width 20 height 20
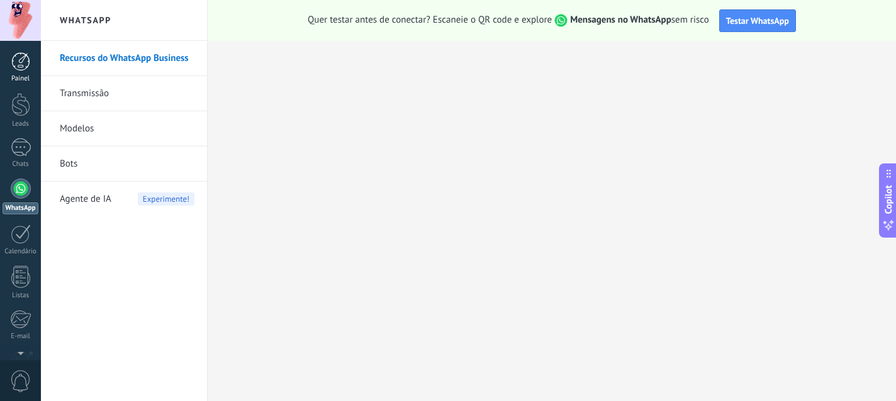
click at [15, 69] on div at bounding box center [20, 61] width 19 height 19
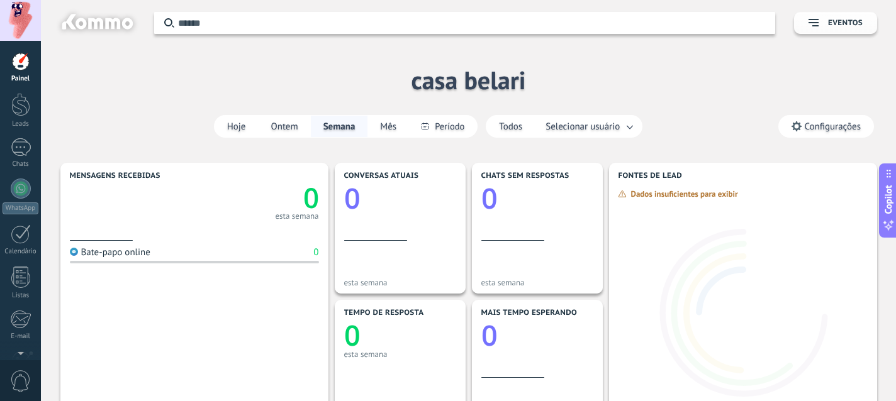
click at [810, 133] on span "Configurações" at bounding box center [826, 126] width 94 height 21
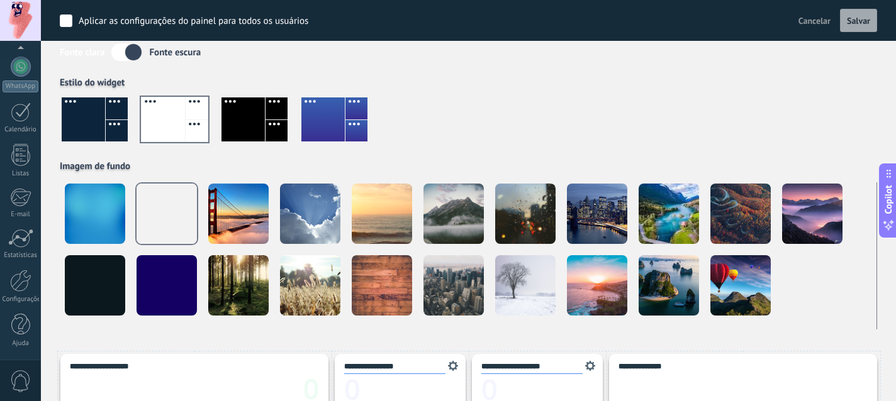
scroll to position [84, 0]
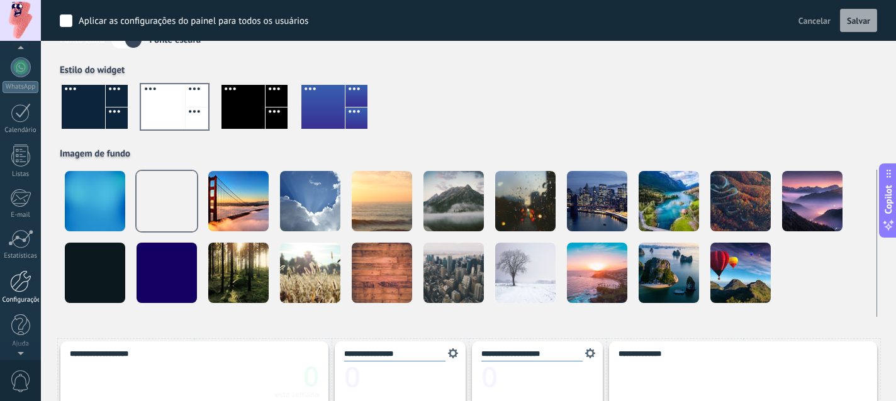
click at [18, 277] on div at bounding box center [20, 281] width 21 height 22
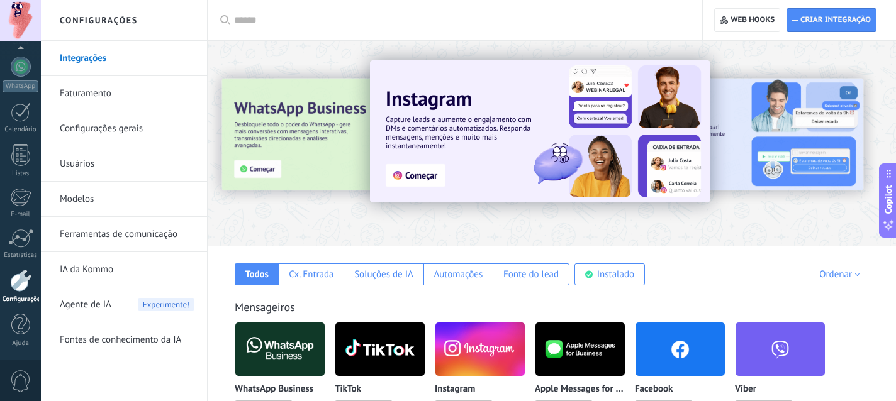
click at [103, 130] on link "Configurações gerais" at bounding box center [127, 128] width 135 height 35
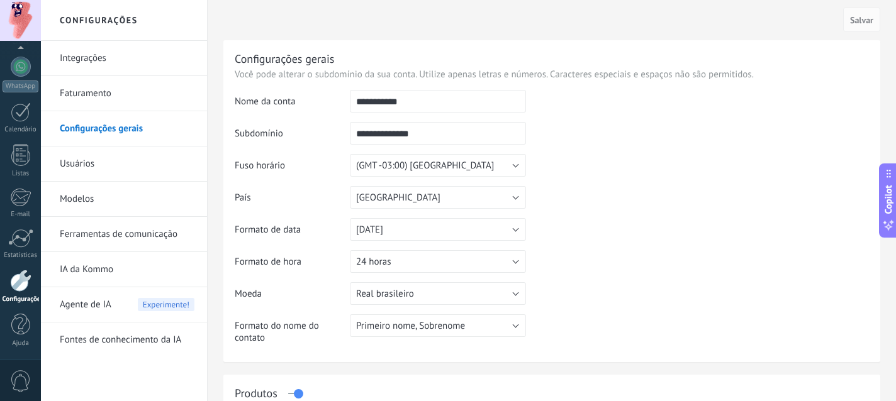
drag, startPoint x: 427, startPoint y: 106, endPoint x: 294, endPoint y: 94, distance: 133.2
click at [294, 94] on tr "**********" at bounding box center [552, 106] width 634 height 32
drag, startPoint x: 474, startPoint y: 132, endPoint x: 264, endPoint y: 133, distance: 210.1
click at [264, 133] on tr "**********" at bounding box center [552, 138] width 634 height 32
type input "**********"
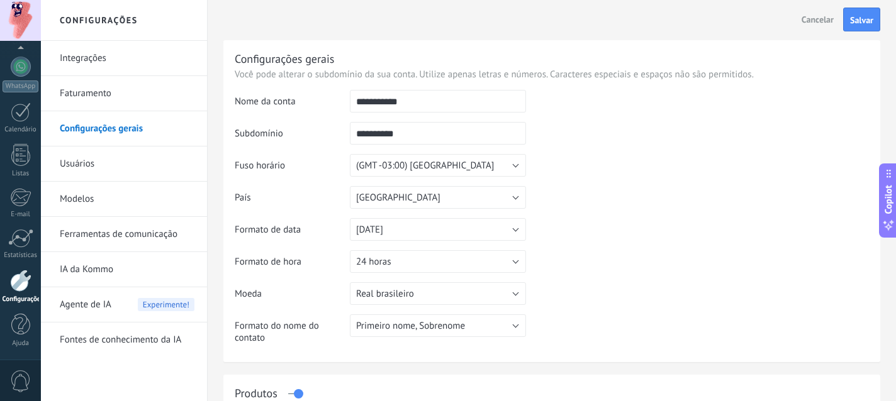
click at [857, 19] on span "Salvar" at bounding box center [861, 20] width 23 height 9
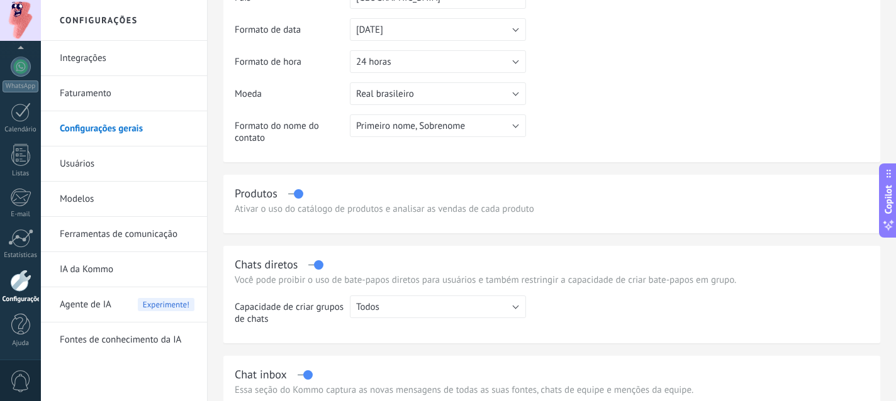
scroll to position [203, 0]
